Goal: Book appointment/travel/reservation

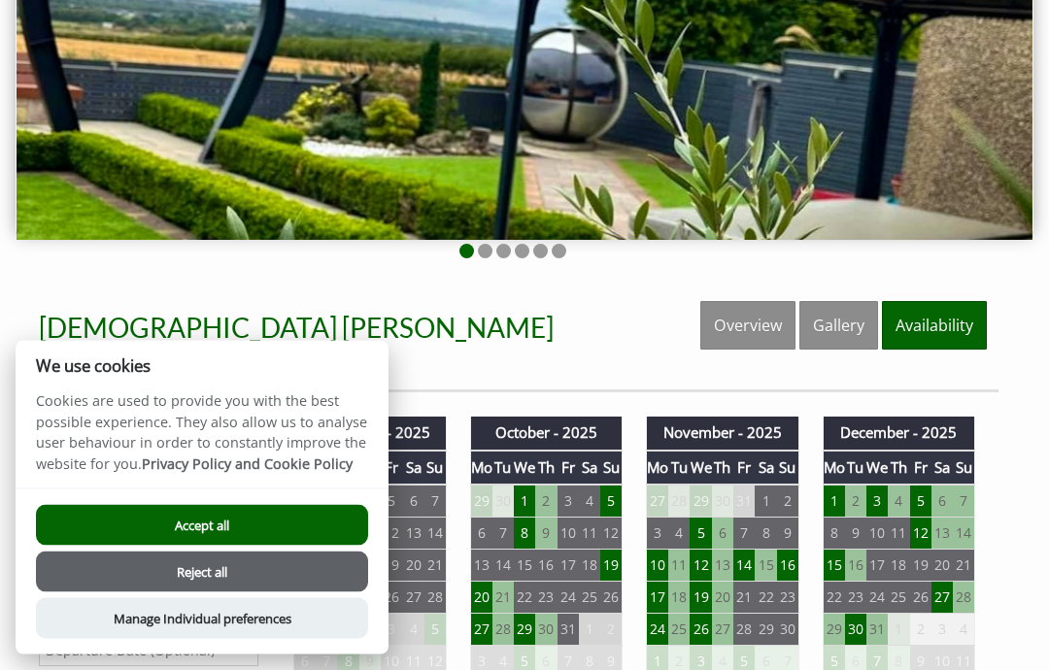
click at [289, 546] on button "Accept all" at bounding box center [202, 525] width 332 height 41
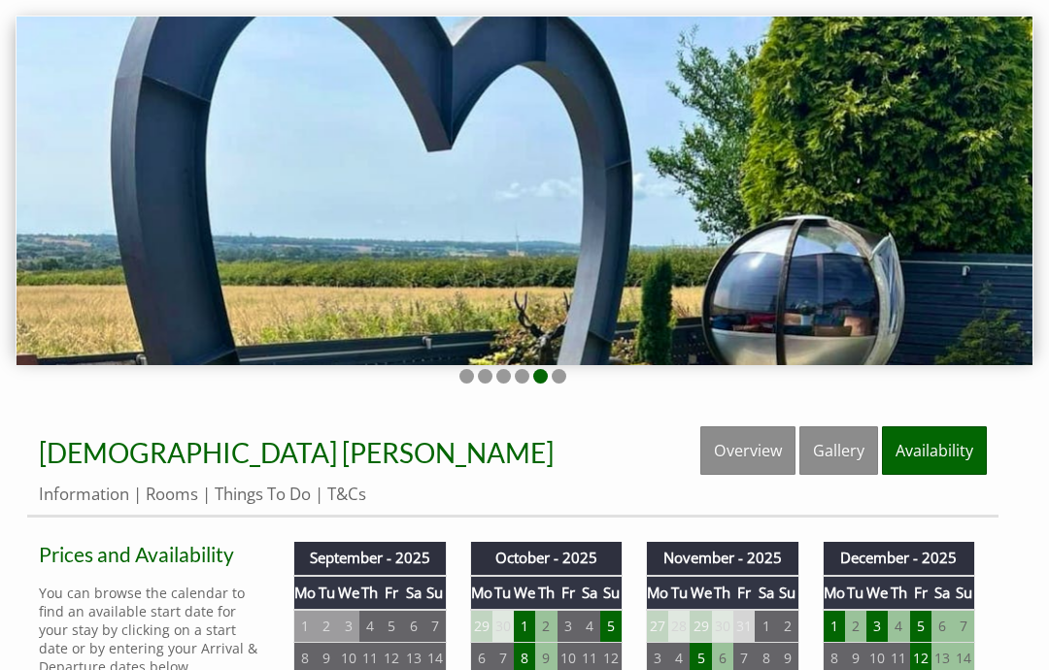
scroll to position [159, 0]
click at [186, 505] on link "Rooms" at bounding box center [172, 494] width 52 height 22
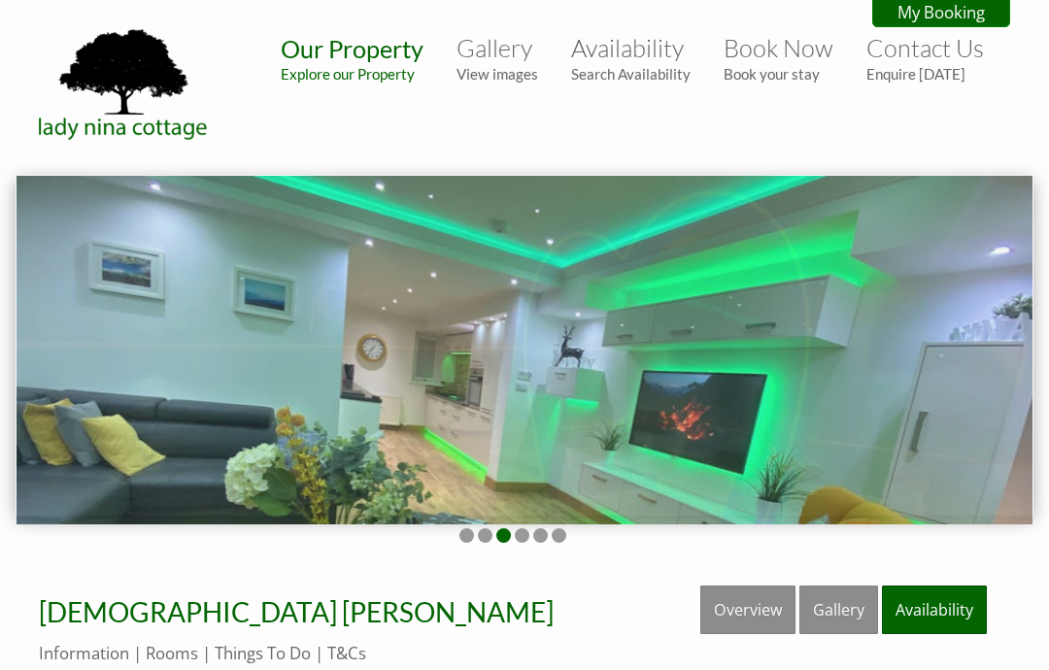
click at [516, 71] on small "View images" at bounding box center [497, 73] width 82 height 17
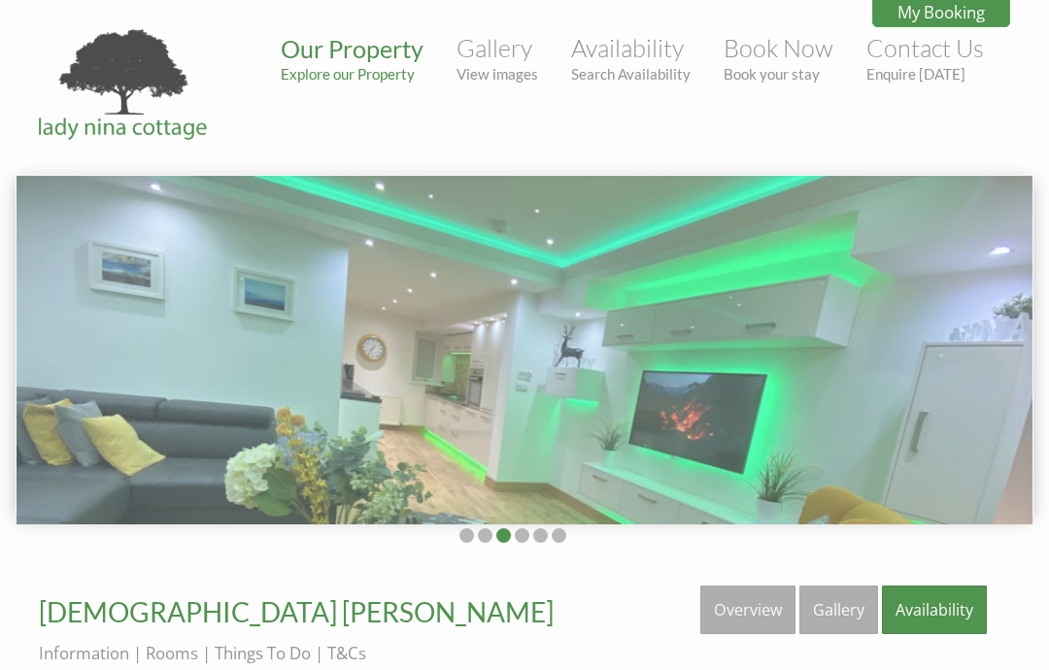
click at [518, 75] on small "View images" at bounding box center [497, 73] width 82 height 17
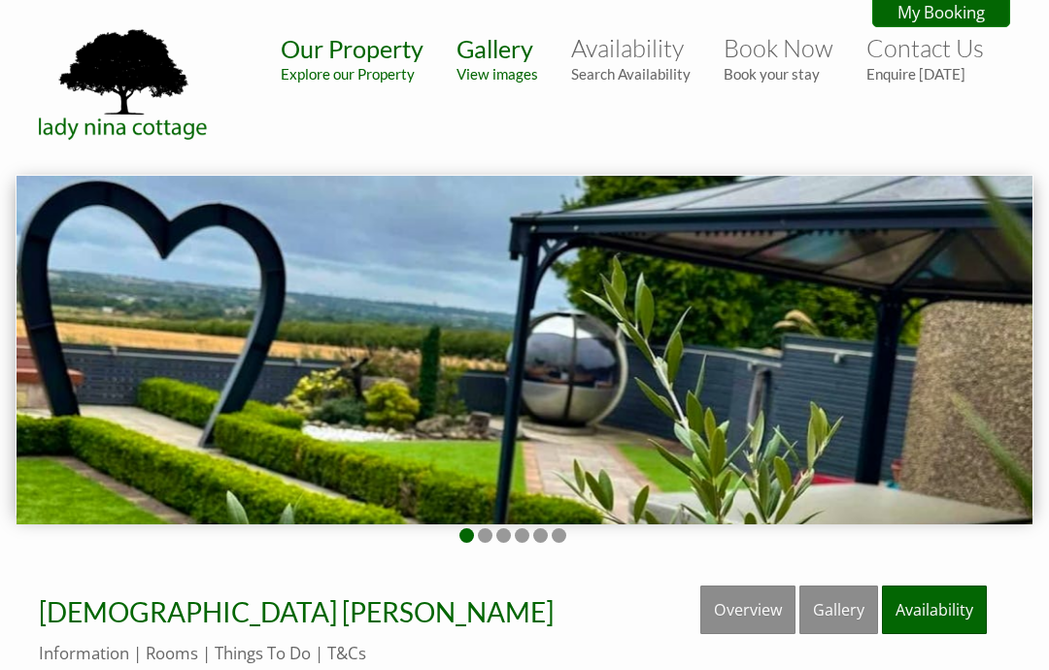
click at [376, 82] on small "Explore our Property" at bounding box center [352, 73] width 143 height 17
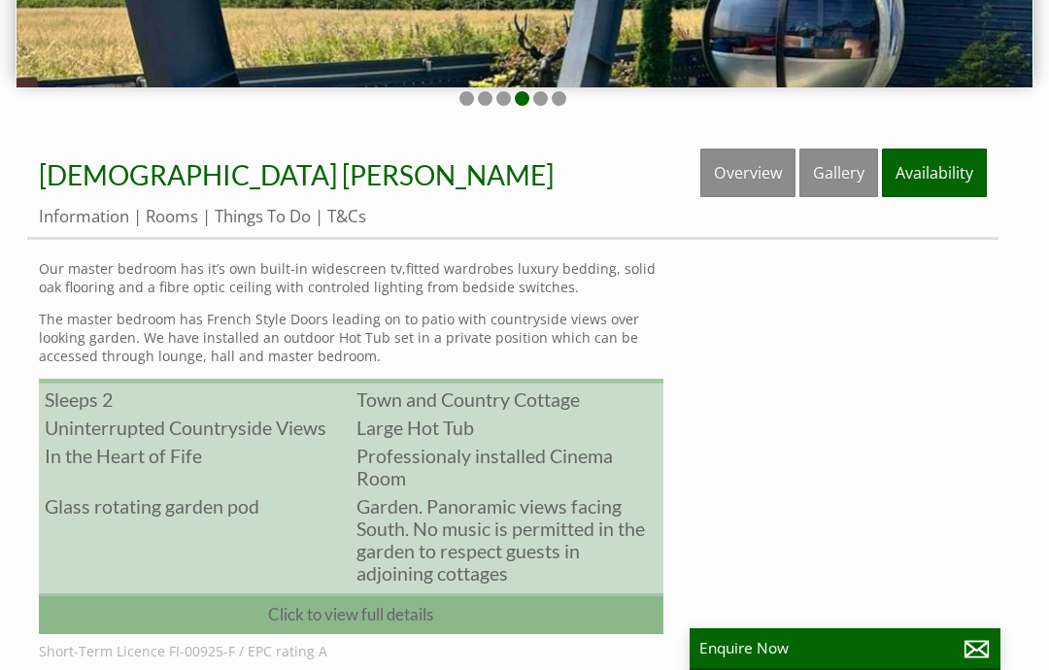
scroll to position [436, 0]
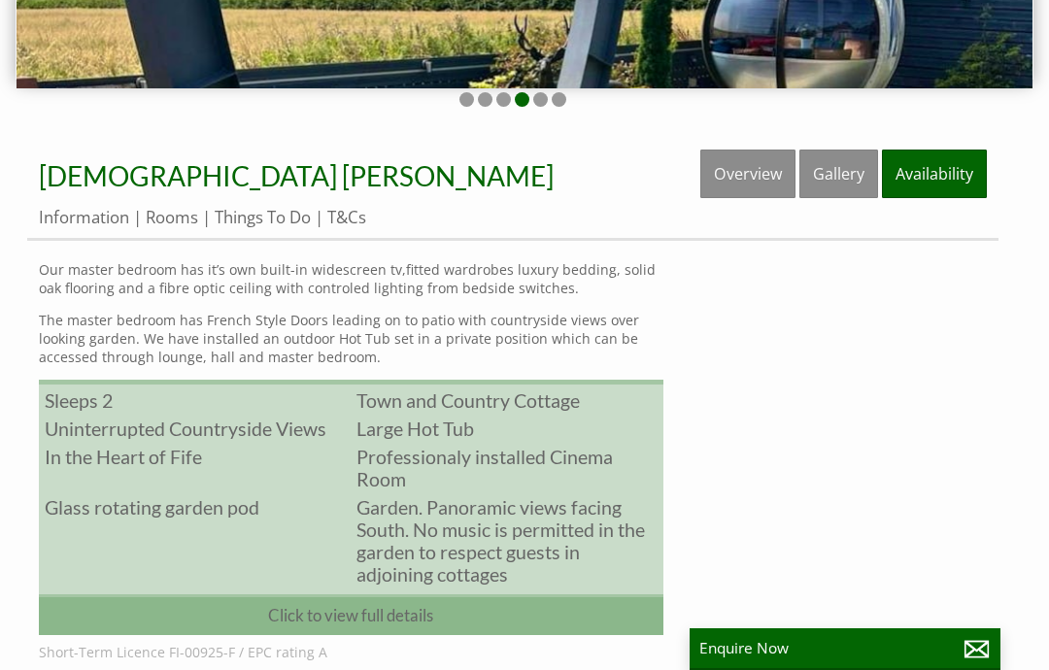
click at [953, 183] on link "Availability" at bounding box center [934, 174] width 105 height 49
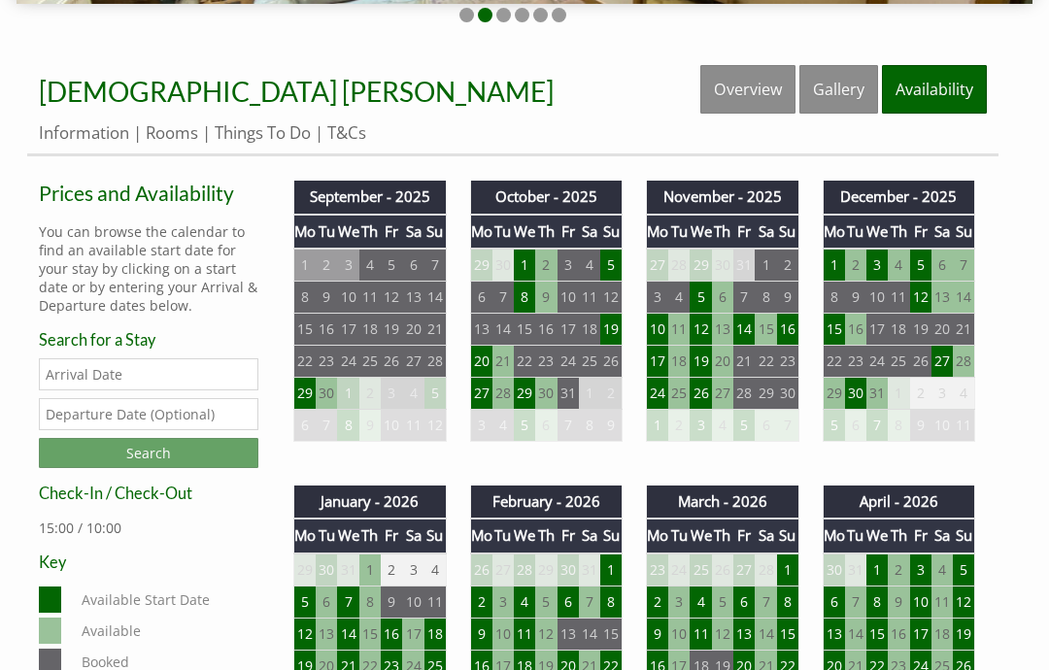
scroll to position [521, 0]
click at [862, 398] on td "30" at bounding box center [855, 394] width 21 height 32
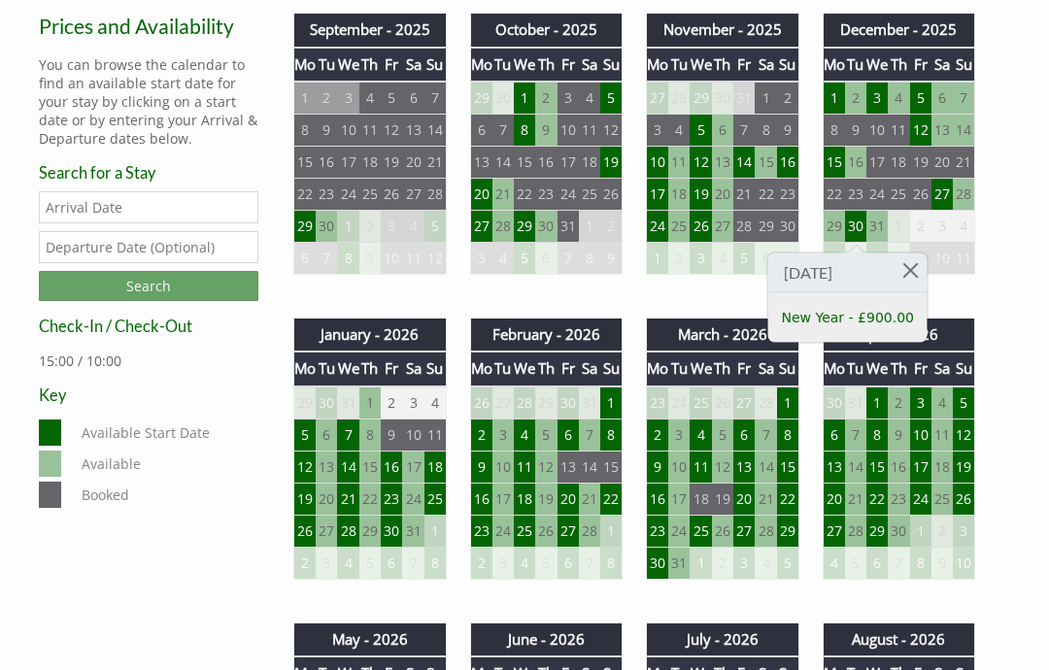
scroll to position [688, 0]
click at [371, 404] on td "1" at bounding box center [369, 403] width 21 height 33
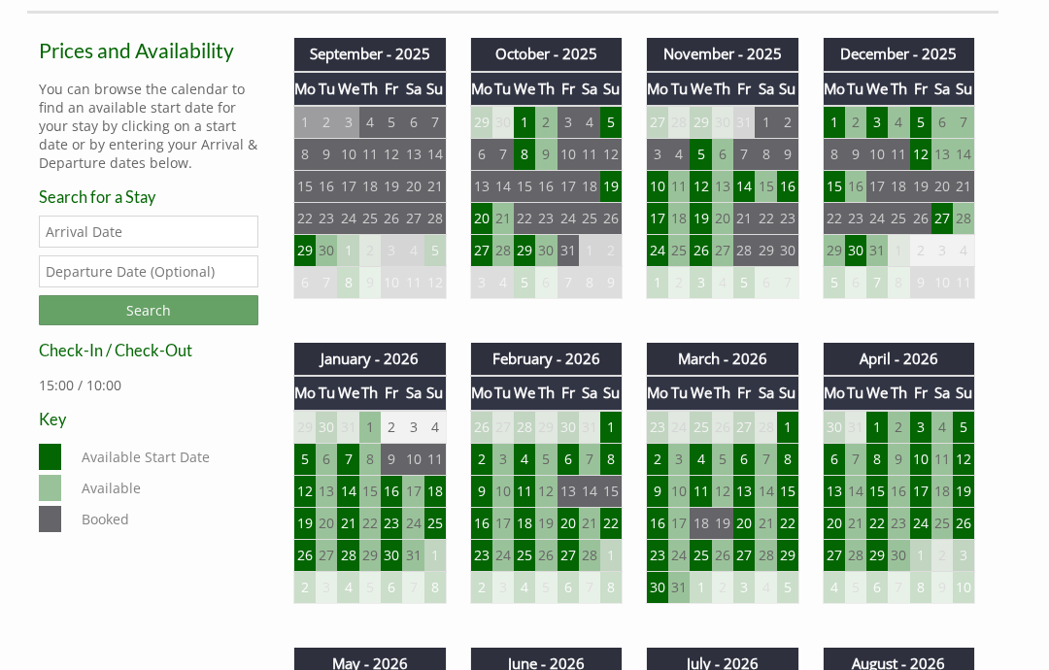
scroll to position [663, 0]
click at [616, 189] on td "19" at bounding box center [610, 187] width 21 height 32
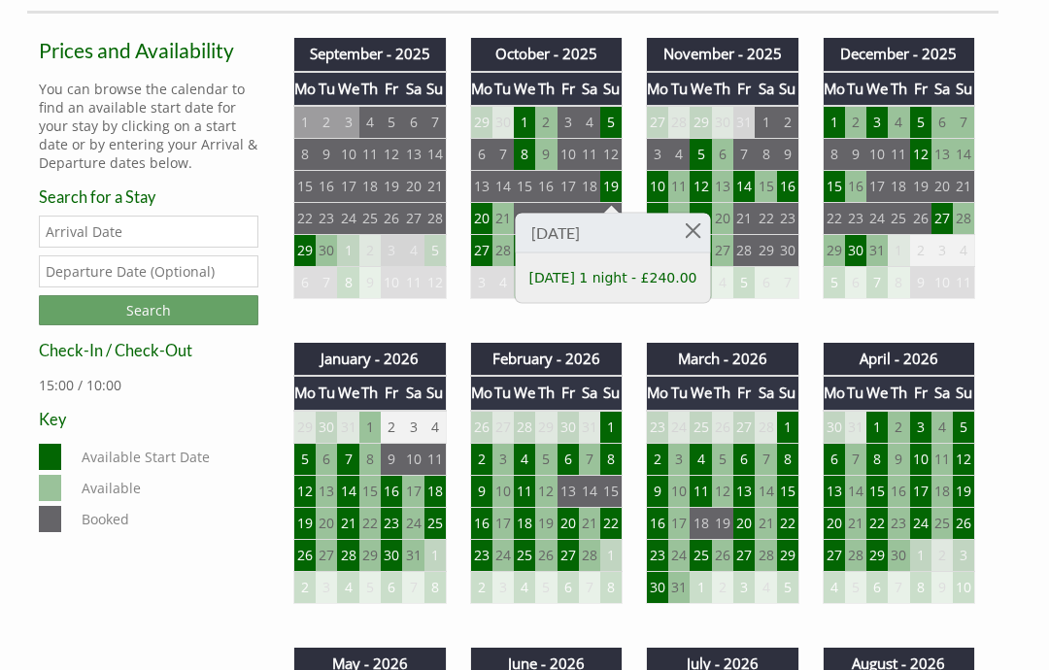
click at [474, 228] on td "20" at bounding box center [481, 219] width 22 height 32
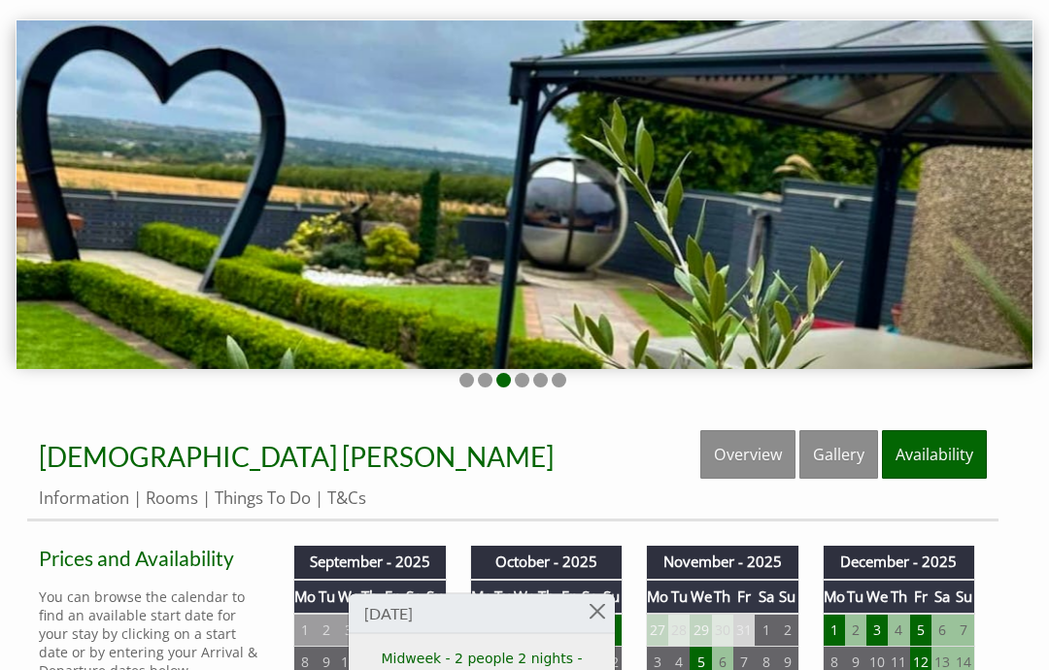
scroll to position [123, 0]
